Goal: Information Seeking & Learning: Find specific fact

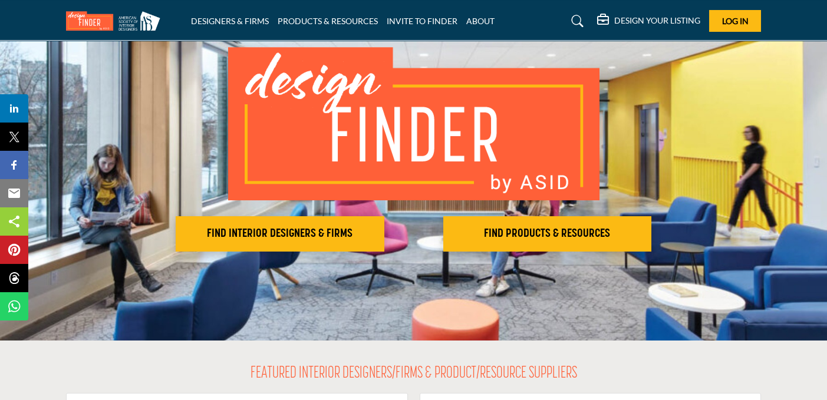
scroll to position [118, 0]
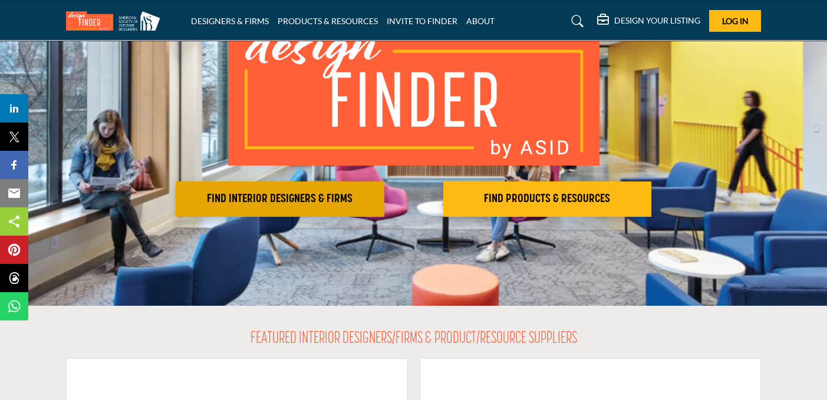
click at [270, 199] on h2 "FIND INTERIOR DESIGNERS & FIRMS" at bounding box center [280, 199] width 202 height 14
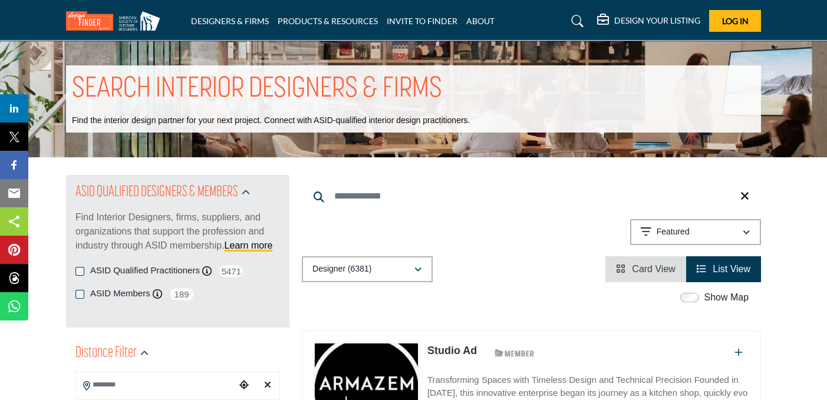
click at [368, 200] on input "Search Keyword" at bounding box center [531, 196] width 459 height 28
paste input "**********"
drag, startPoint x: 457, startPoint y: 194, endPoint x: 327, endPoint y: 195, distance: 130.2
click at [327, 195] on input "**********" at bounding box center [531, 196] width 459 height 28
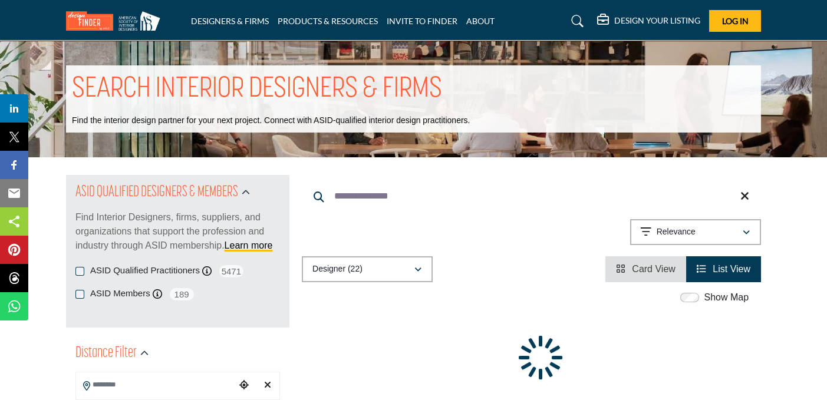
type input "**********"
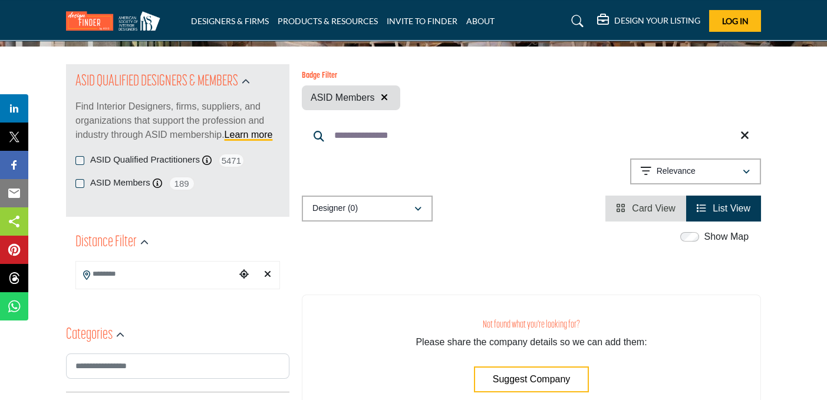
scroll to position [118, 0]
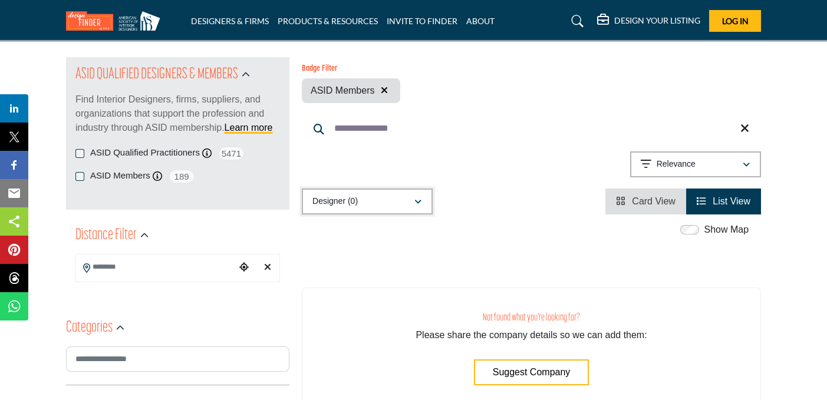
click at [419, 200] on icon "button" at bounding box center [417, 202] width 7 height 8
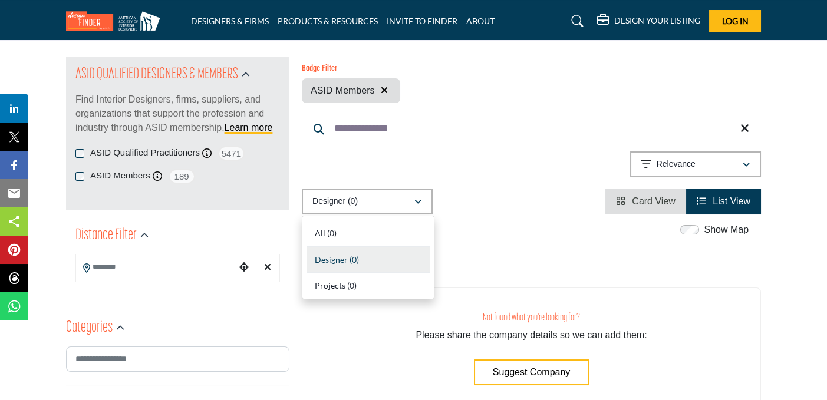
click at [451, 157] on div "Showing 0 results out of 0 For "Jamie Blomquist"" at bounding box center [531, 166] width 459 height 30
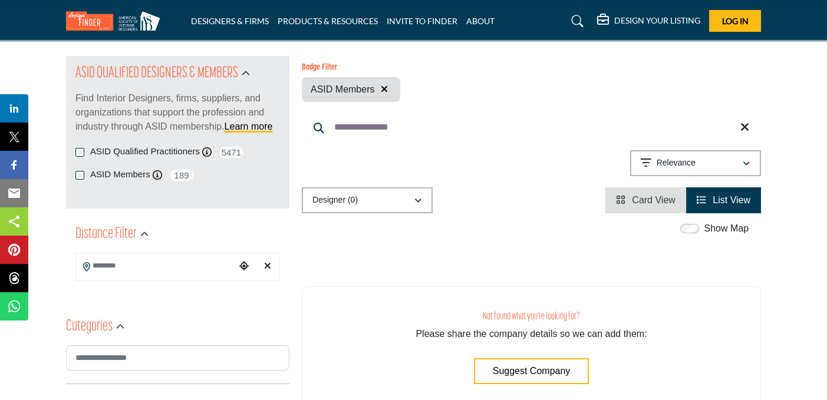
scroll to position [59, 0]
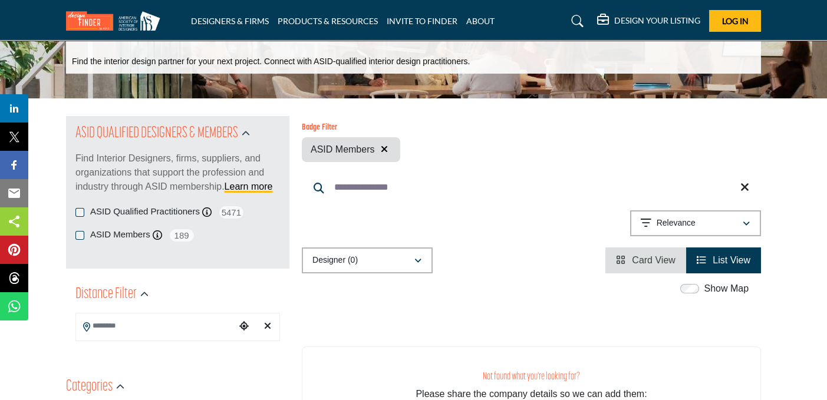
drag, startPoint x: 120, startPoint y: 232, endPoint x: 233, endPoint y: 214, distance: 113.9
click at [121, 232] on label "ASID Members" at bounding box center [120, 235] width 60 height 14
click at [157, 232] on icon at bounding box center [157, 234] width 9 height 9
click at [233, 214] on span "5471" at bounding box center [231, 212] width 27 height 15
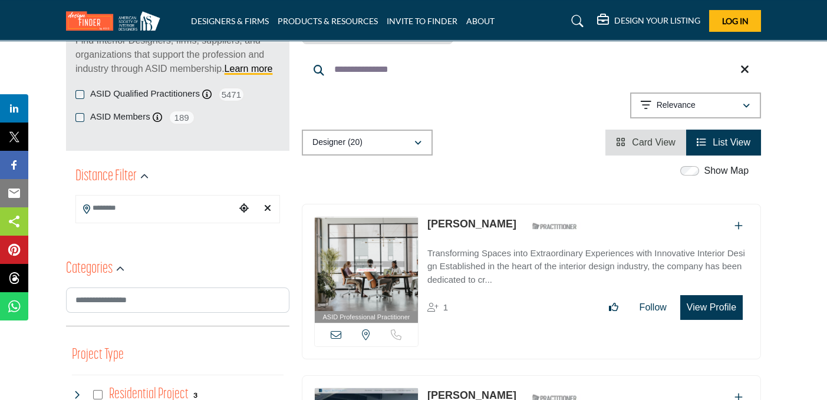
scroll to position [118, 0]
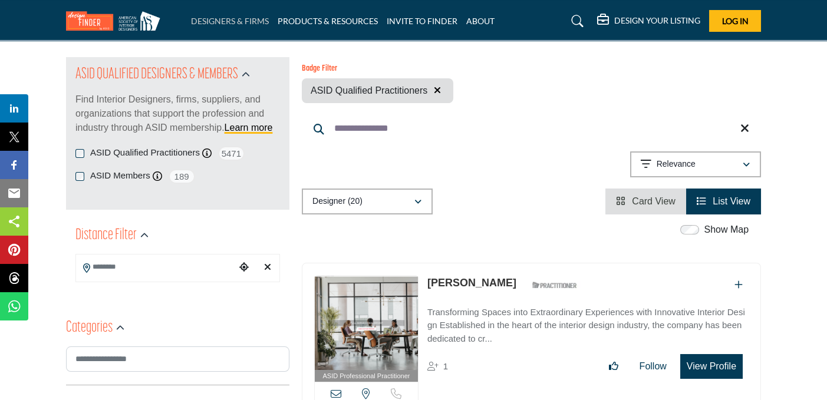
click at [236, 19] on link "DESIGNERS & FIRMS" at bounding box center [230, 21] width 78 height 10
